Goal: Information Seeking & Learning: Learn about a topic

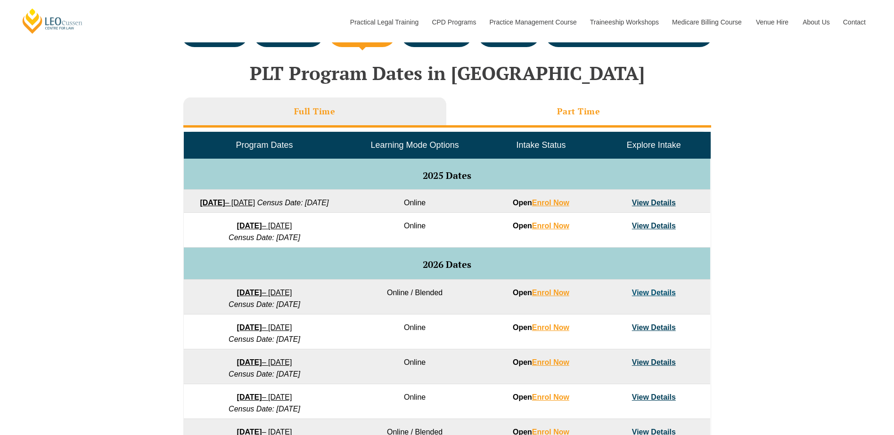
click at [583, 113] on h3 "Part Time" at bounding box center [578, 111] width 43 height 11
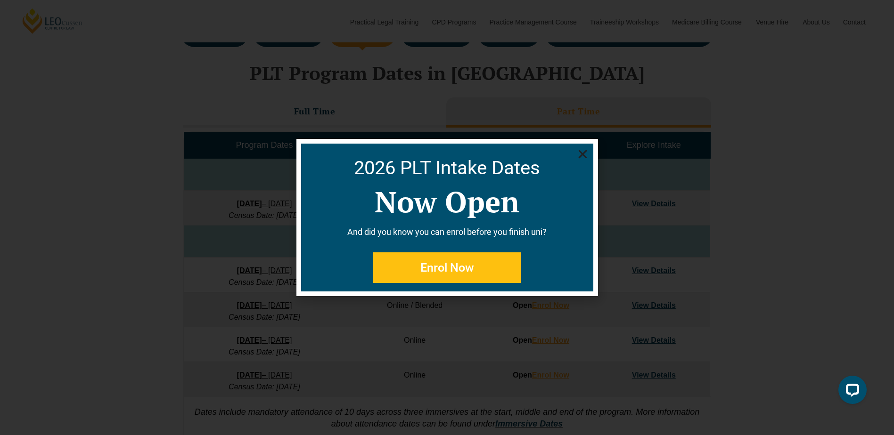
click at [582, 155] on icon "Close" at bounding box center [583, 154] width 12 height 12
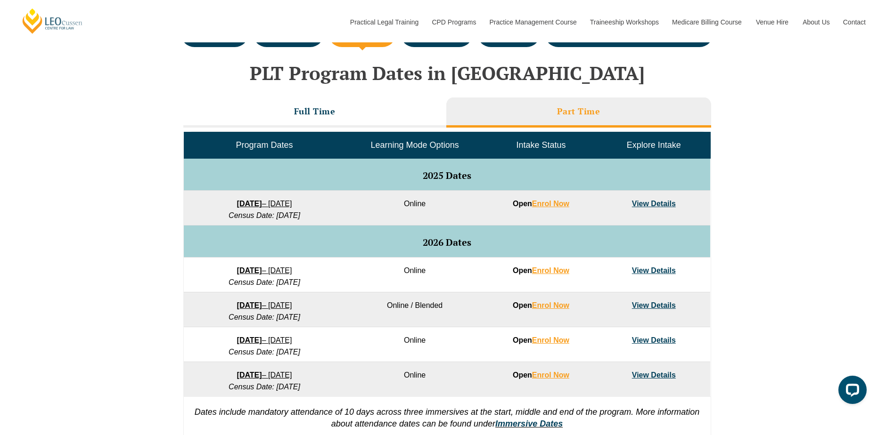
click at [652, 273] on link "View Details" at bounding box center [654, 271] width 44 height 8
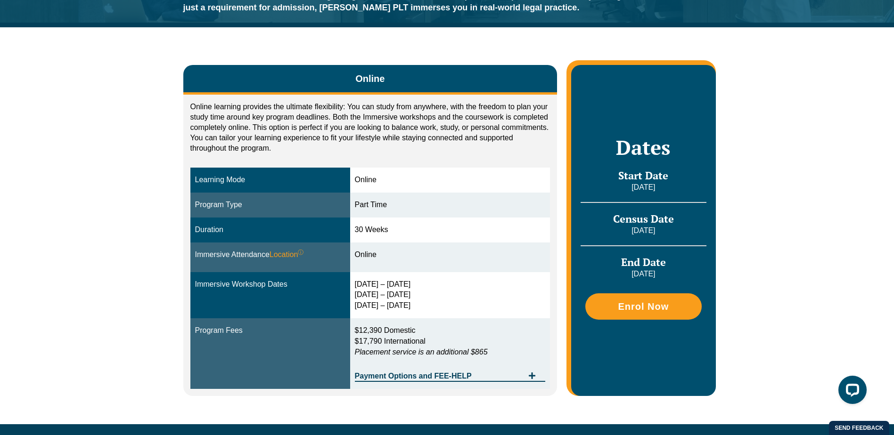
scroll to position [133, 0]
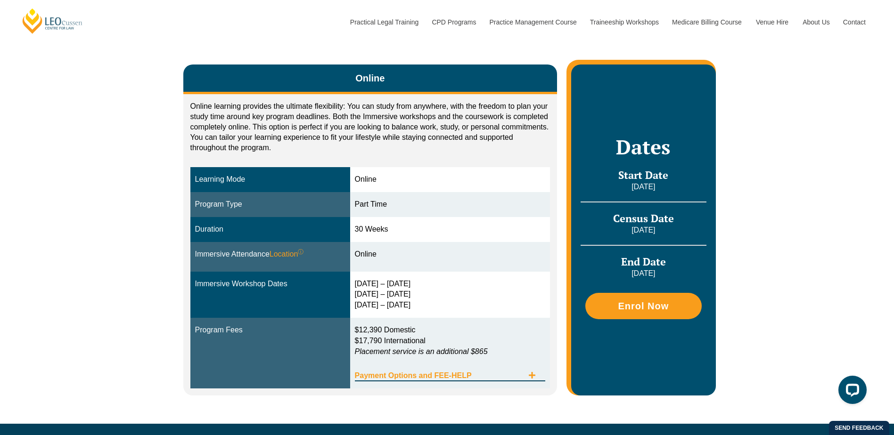
click at [531, 371] on div "Payment Options and FEE-HELP" at bounding box center [450, 371] width 191 height 19
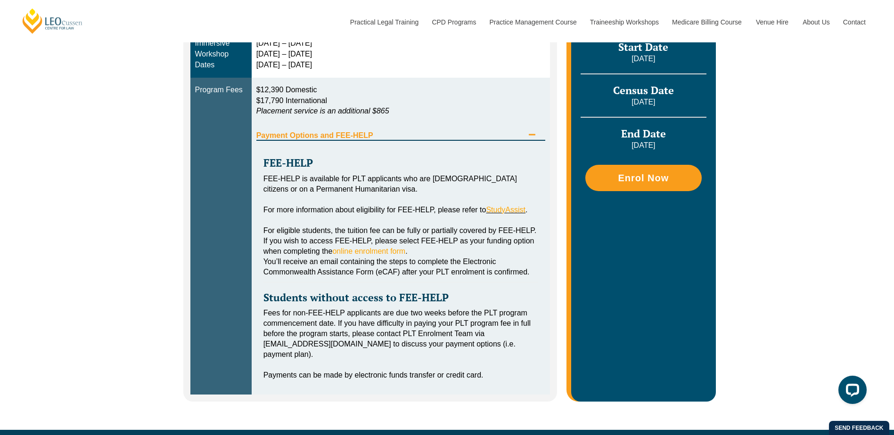
scroll to position [321, 0]
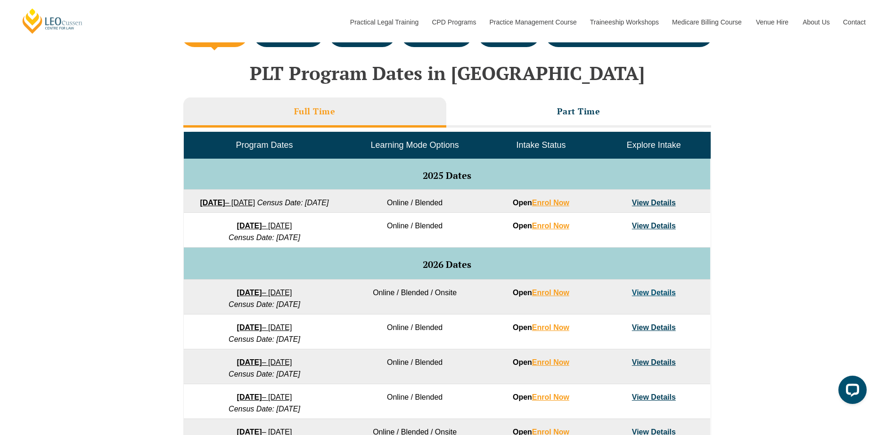
click at [649, 230] on link "View Details" at bounding box center [654, 226] width 44 height 8
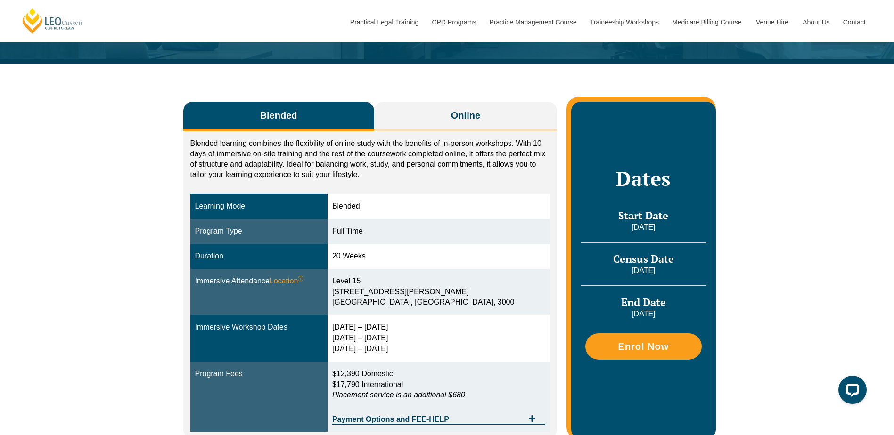
scroll to position [111, 0]
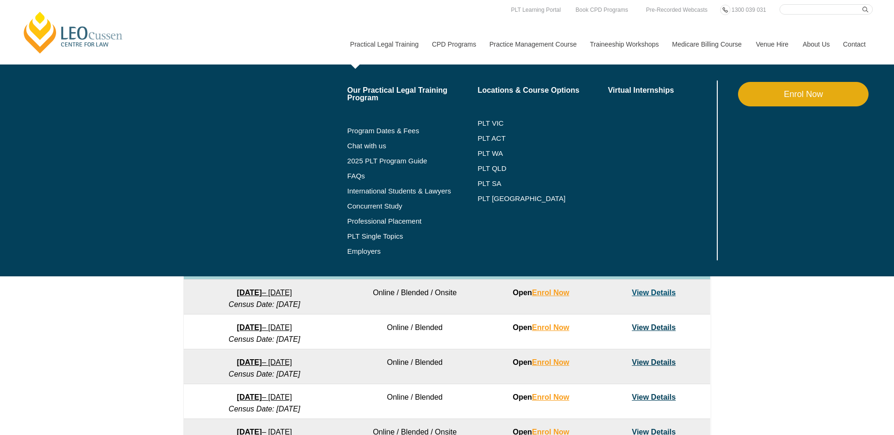
click at [407, 33] on link "Practical Legal Training" at bounding box center [384, 44] width 82 height 41
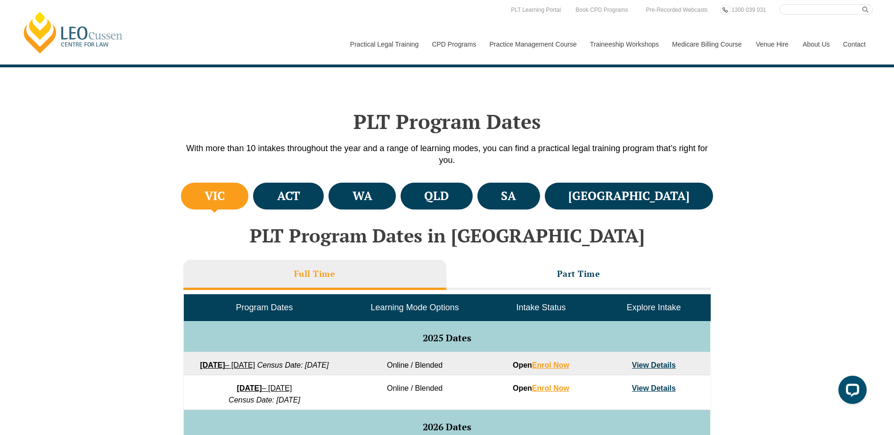
scroll to position [213, 0]
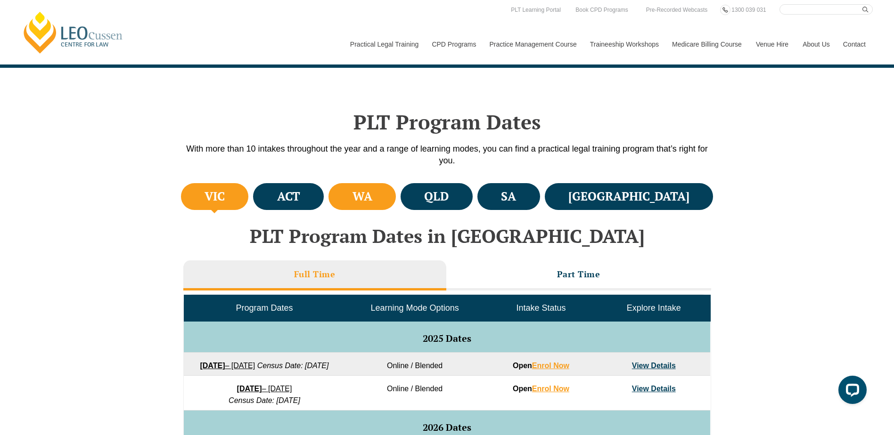
click at [372, 202] on h4 "WA" at bounding box center [362, 197] width 20 height 16
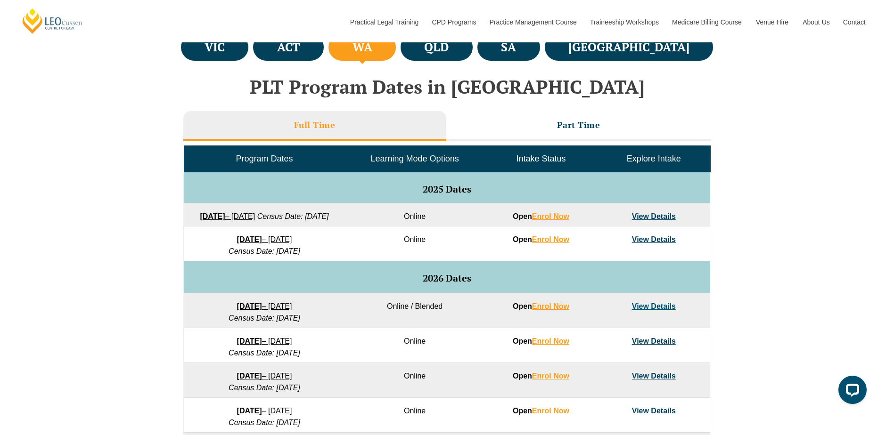
scroll to position [364, 0]
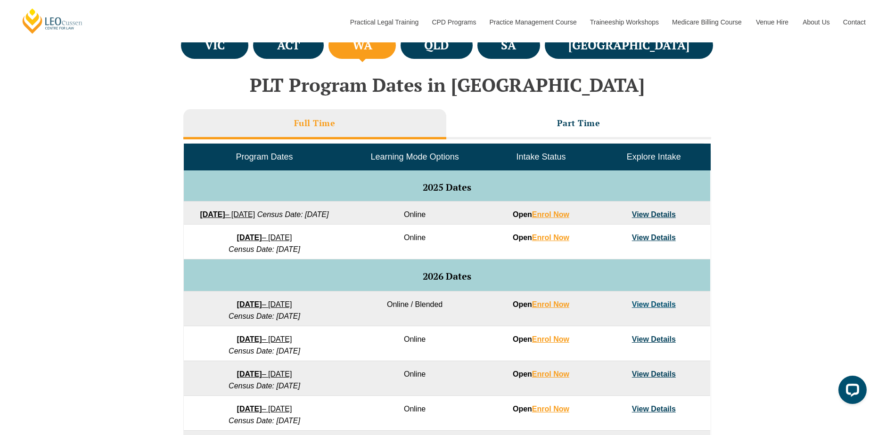
click at [639, 242] on link "View Details" at bounding box center [654, 238] width 44 height 8
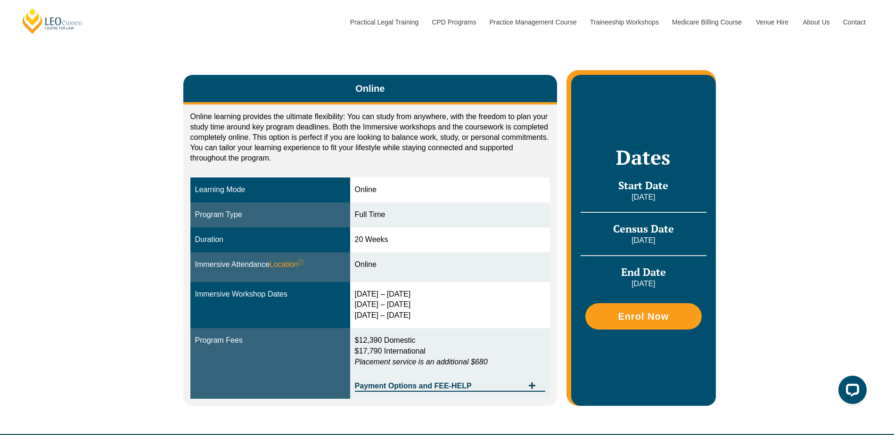
scroll to position [122, 0]
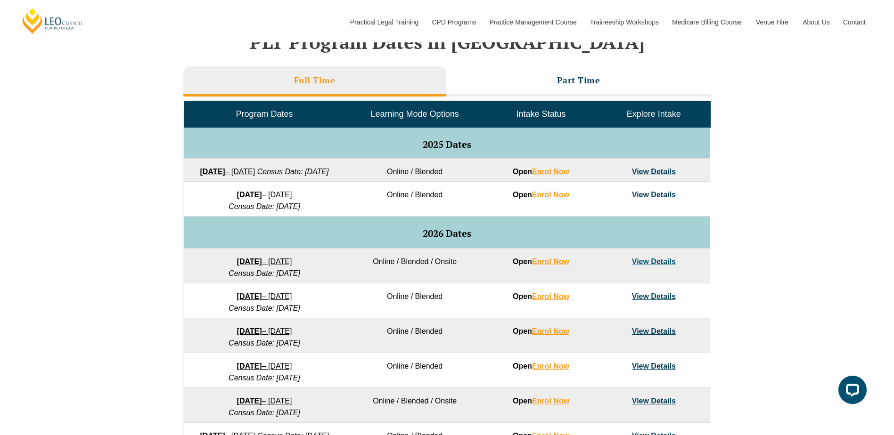
click at [651, 268] on td "View Details" at bounding box center [653, 266] width 113 height 35
click at [660, 266] on link "View Details" at bounding box center [654, 262] width 44 height 8
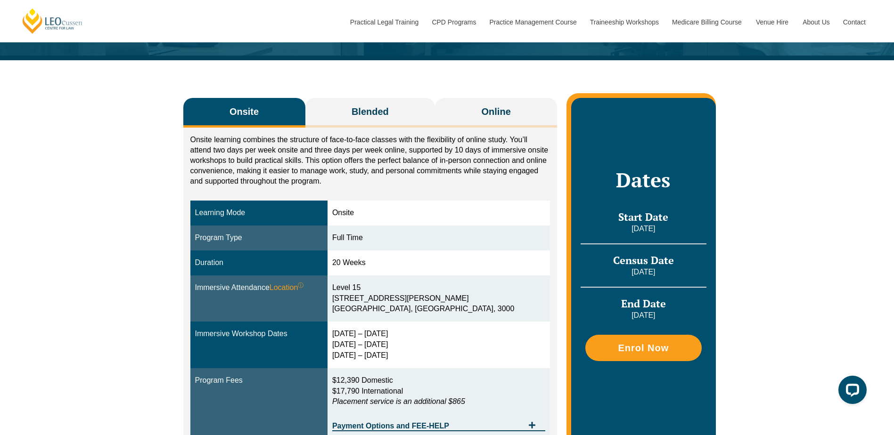
scroll to position [114, 0]
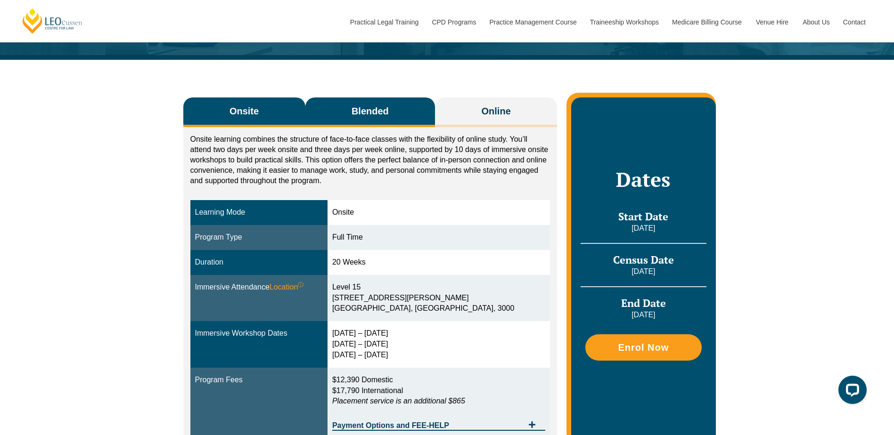
click at [385, 106] on span "Blended" at bounding box center [369, 111] width 37 height 13
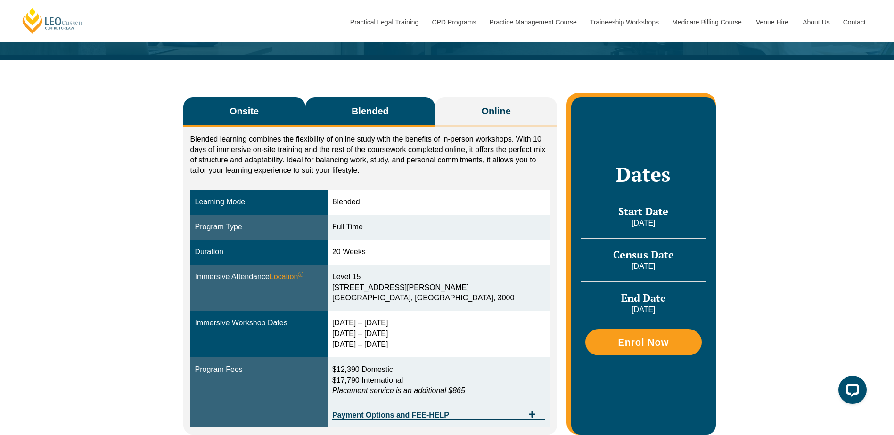
click at [269, 114] on button "Onsite" at bounding box center [244, 113] width 122 height 30
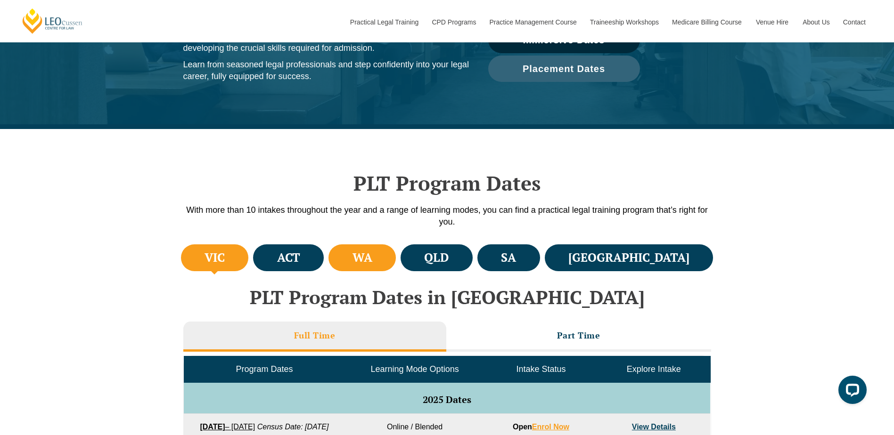
click at [372, 252] on h4 "WA" at bounding box center [362, 258] width 20 height 16
